Goal: Find specific page/section

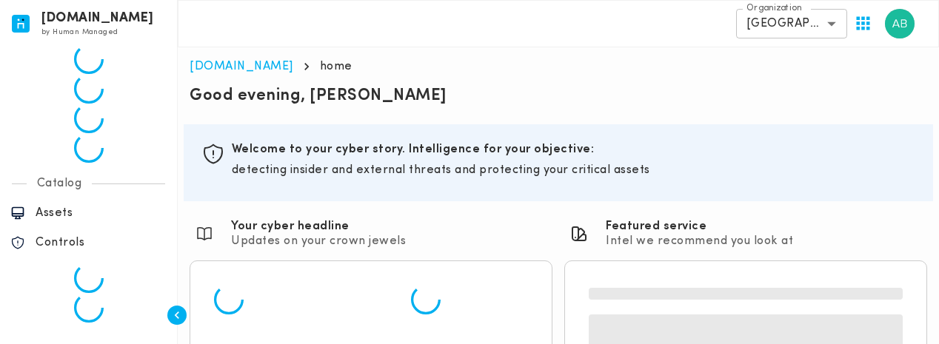
click at [47, 107] on div "{"resourceSet":[{"resourceId":"invicta-io/web/nav-item/home--usecases","actions…" at bounding box center [88, 119] width 177 height 30
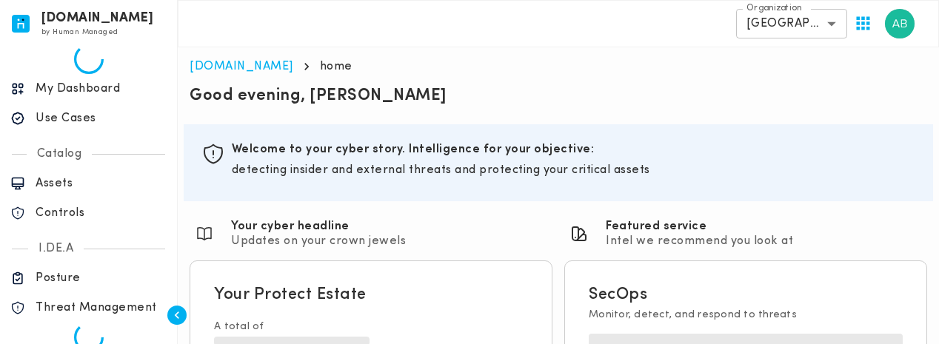
click at [790, 7] on label "Organization" at bounding box center [775, 8] width 56 height 13
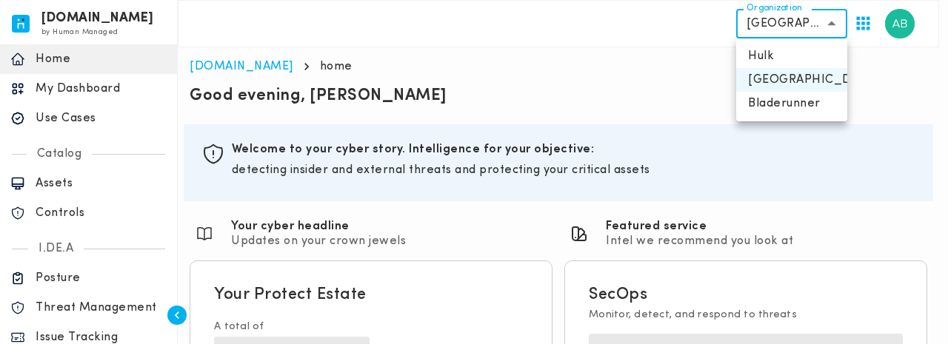
click at [507, 82] on div at bounding box center [474, 172] width 948 height 344
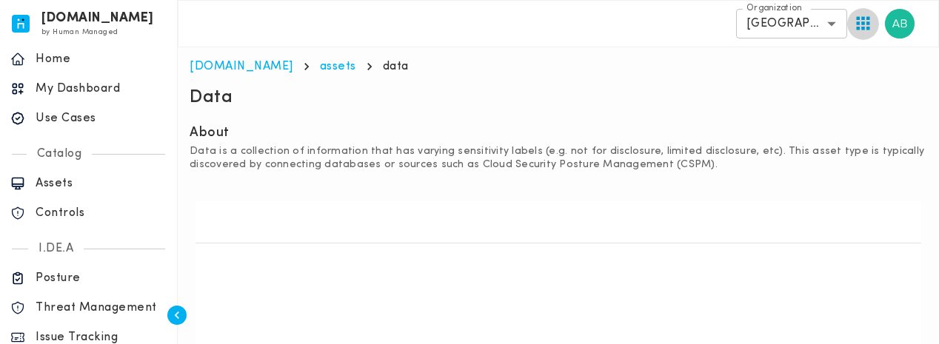
click at [853, 25] on icon "button" at bounding box center [863, 23] width 20 height 20
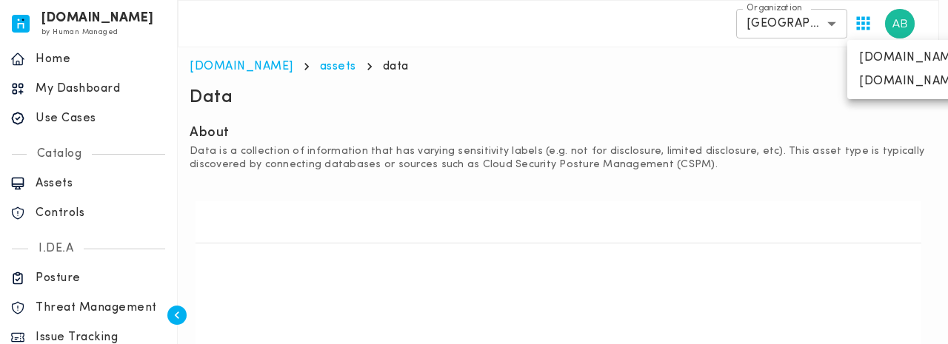
click at [809, 26] on div at bounding box center [474, 172] width 948 height 344
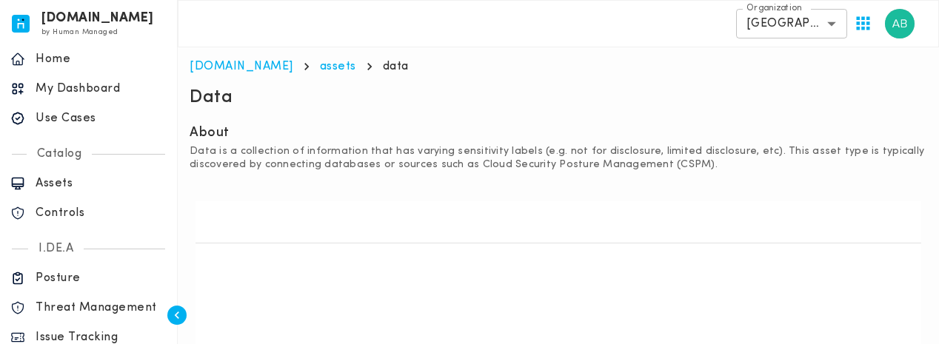
click at [809, 27] on body "[DOMAIN_NAME] by Human Managed {"resourceSet":[{"resourceId":"invicta-io/web/na…" at bounding box center [469, 345] width 939 height 691
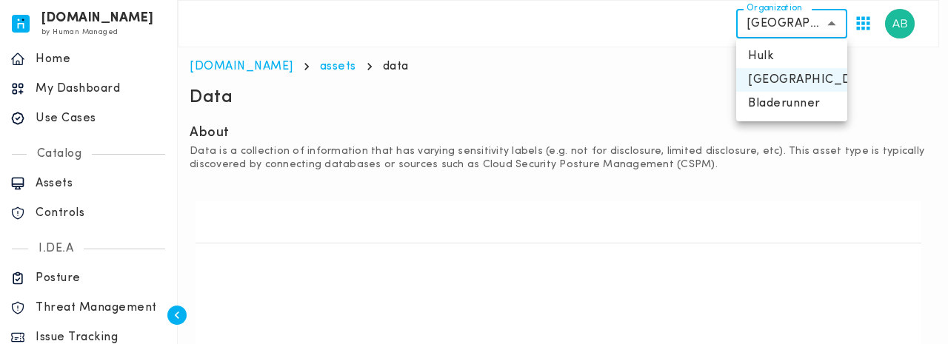
click at [466, 116] on div at bounding box center [474, 172] width 948 height 344
